Goal: Information Seeking & Learning: Learn about a topic

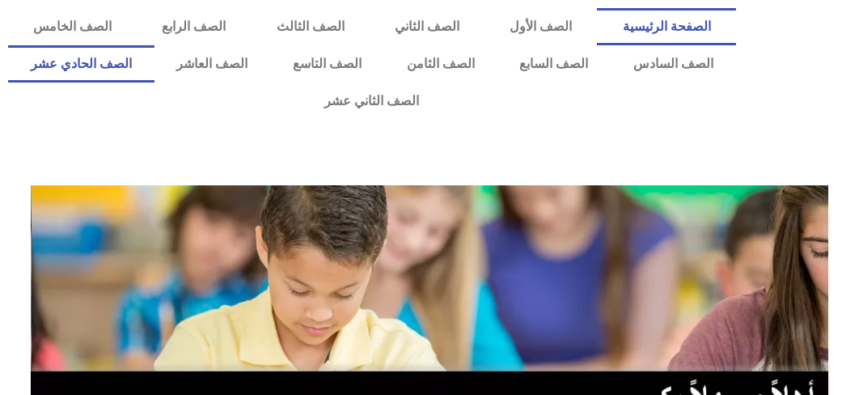
click at [154, 69] on link "الصف الحادي عشر" at bounding box center [81, 63] width 146 height 37
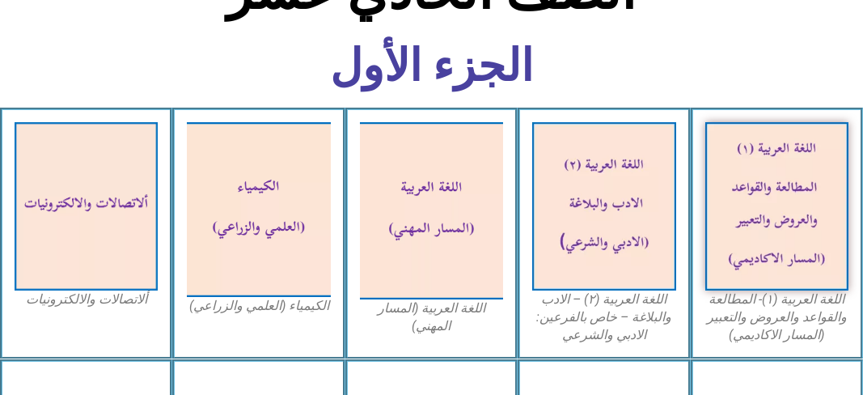
scroll to position [453, 0]
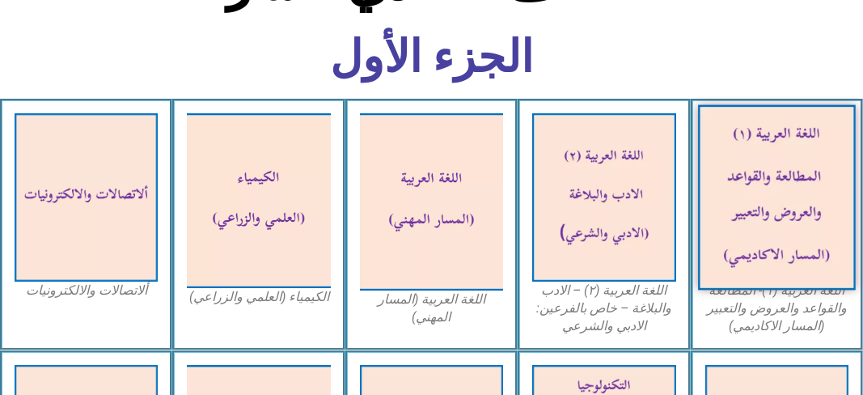
click at [833, 182] on img at bounding box center [777, 196] width 158 height 185
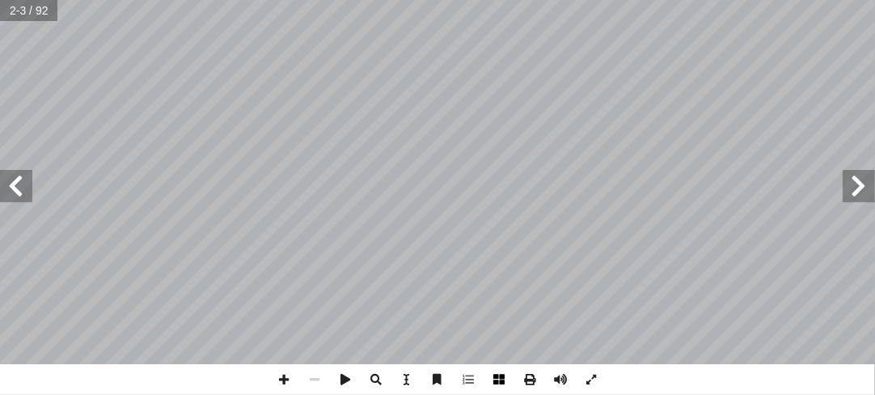
click at [495, 378] on span at bounding box center [499, 379] width 31 height 31
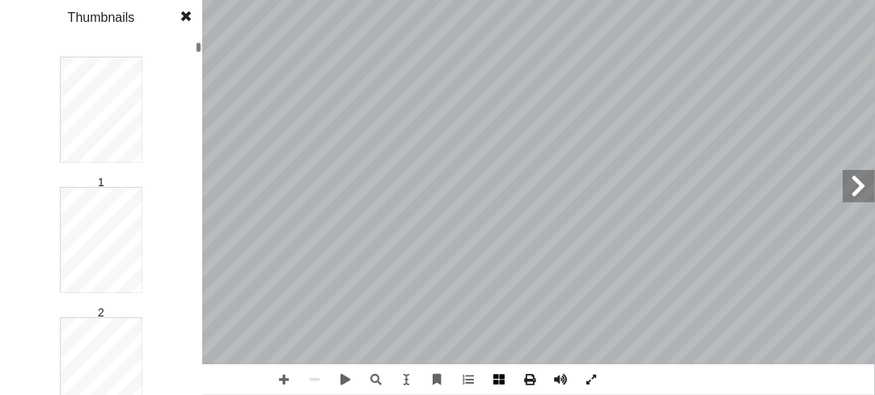
click at [529, 378] on div "قررت وزارة التربية والتعليم في دولة [GEOGRAPHIC_DATA] ٢٠ م 1 ٨ / ٢٠ 1 اسي ٧ من …" at bounding box center [437, 197] width 875 height 395
click at [529, 378] on span at bounding box center [529, 379] width 31 height 31
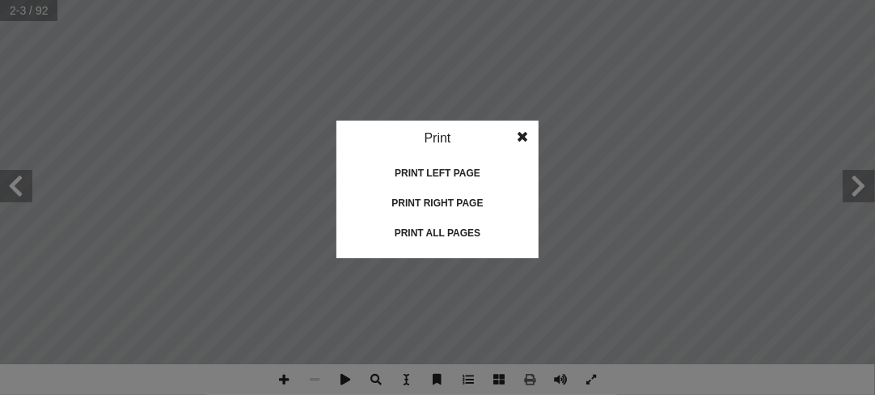
click at [523, 133] on span at bounding box center [522, 137] width 29 height 32
